Goal: Navigation & Orientation: Find specific page/section

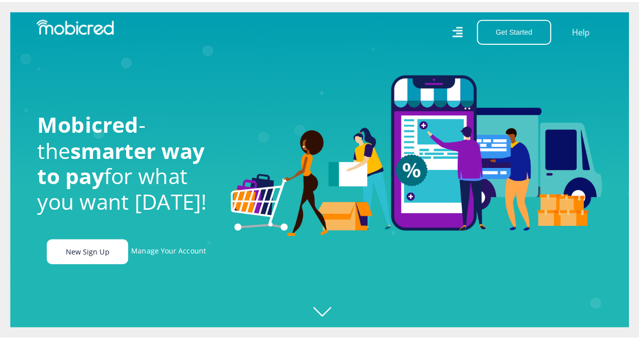
scroll to position [0, 573]
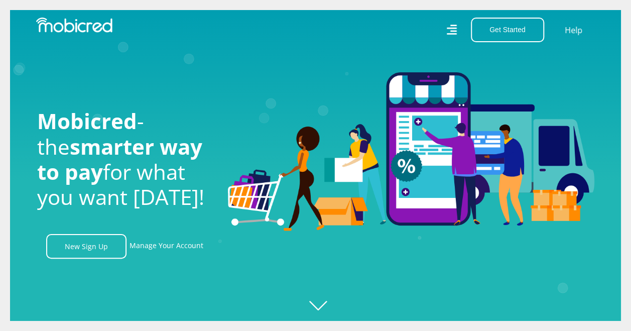
click at [452, 33] on icon at bounding box center [452, 30] width 11 height 16
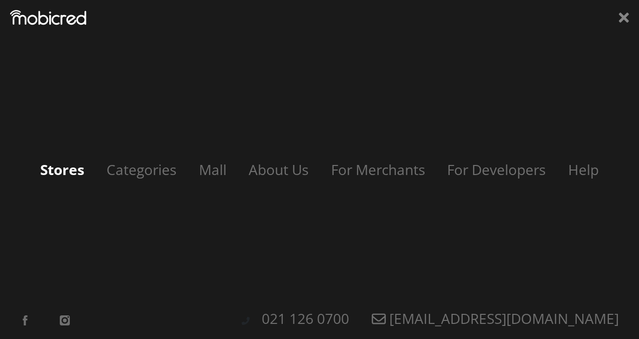
scroll to position [0, 1145]
click at [55, 166] on link "Stores" at bounding box center [62, 169] width 64 height 19
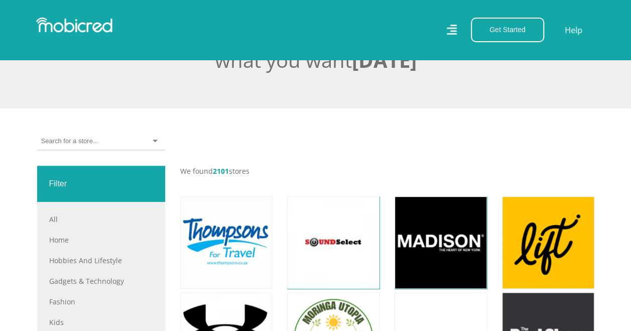
scroll to position [502, 0]
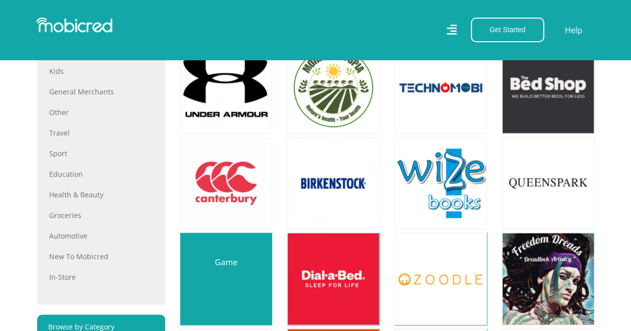
click at [199, 265] on link at bounding box center [226, 279] width 108 height 108
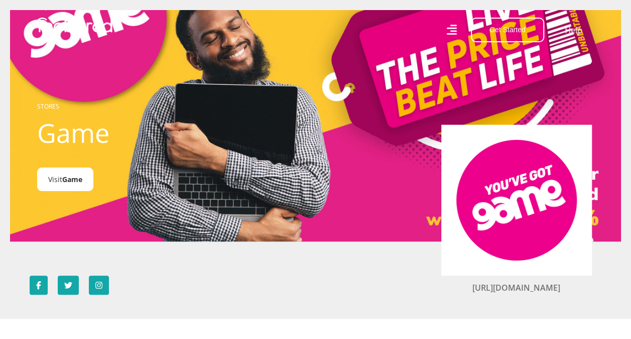
click at [67, 180] on span "Game" at bounding box center [72, 179] width 20 height 10
